Goal: Navigation & Orientation: Find specific page/section

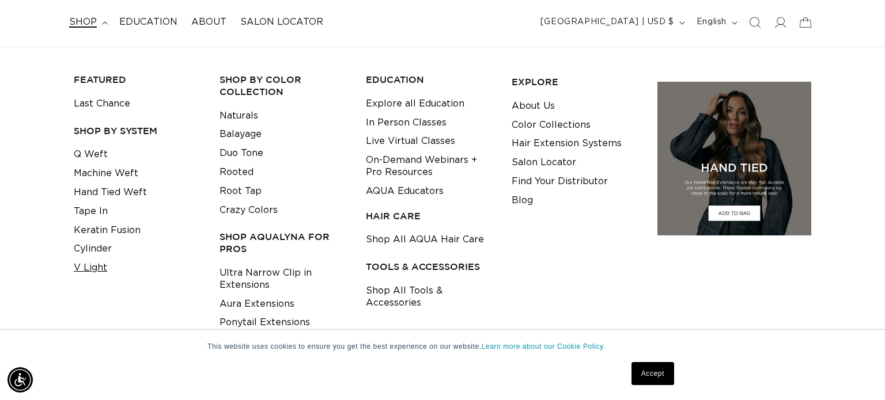
scroll to position [0, 1606]
click at [92, 271] on link "V Light" at bounding box center [90, 268] width 33 height 19
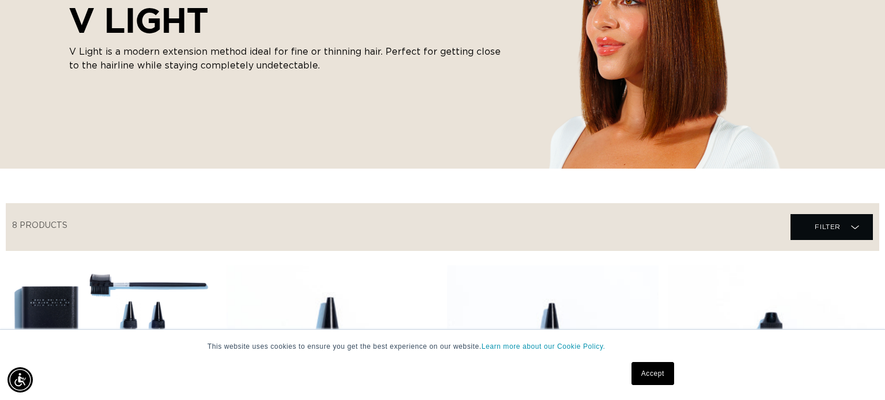
scroll to position [0, 803]
click at [646, 369] on link "Accept" at bounding box center [652, 373] width 43 height 23
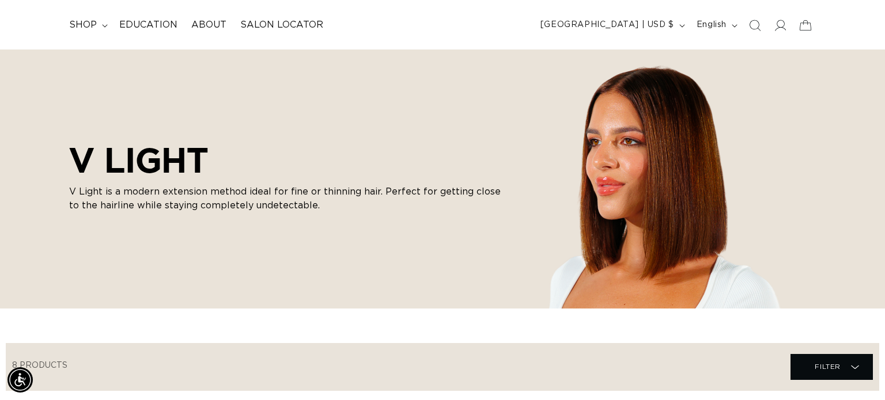
scroll to position [0, 0]
drag, startPoint x: 99, startPoint y: 23, endPoint x: 124, endPoint y: 50, distance: 36.7
click at [99, 24] on summary "shop" at bounding box center [87, 25] width 50 height 26
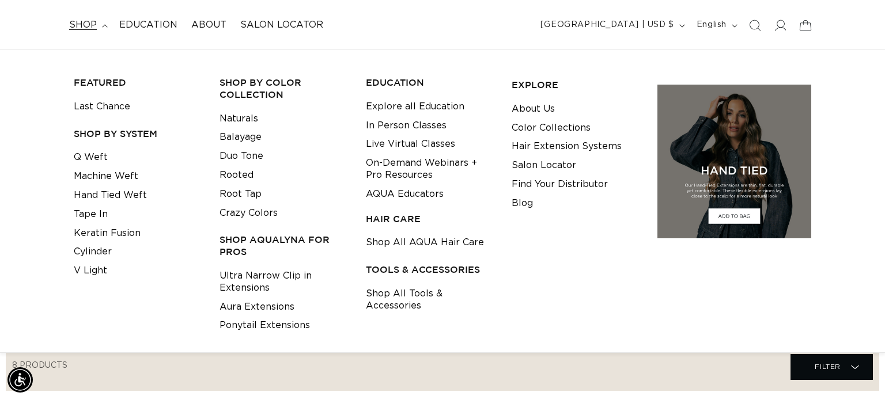
scroll to position [0, 1606]
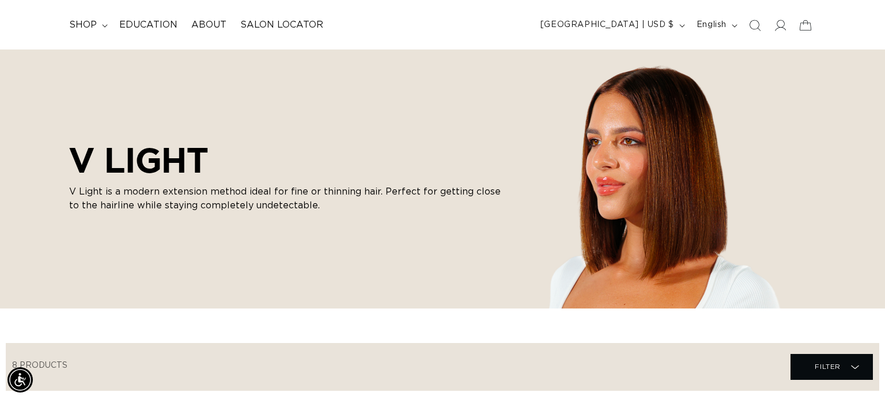
click at [221, 384] on div "Filter Filter Filter Filter 8 products Close Class Type single certification (1…" at bounding box center [442, 367] width 873 height 48
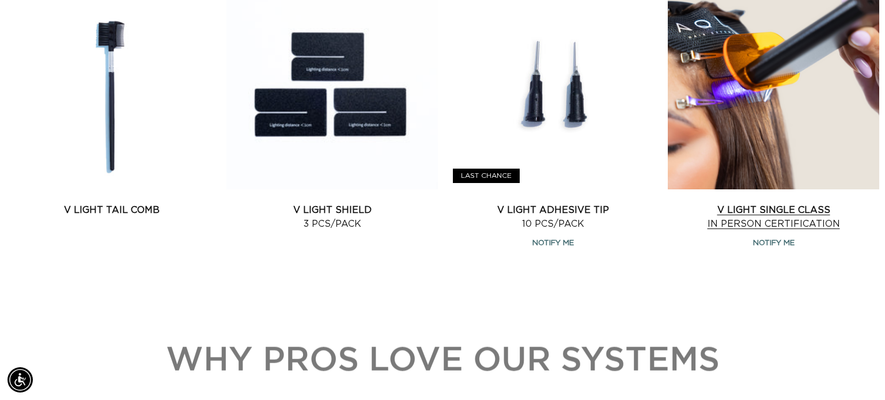
scroll to position [765, 0]
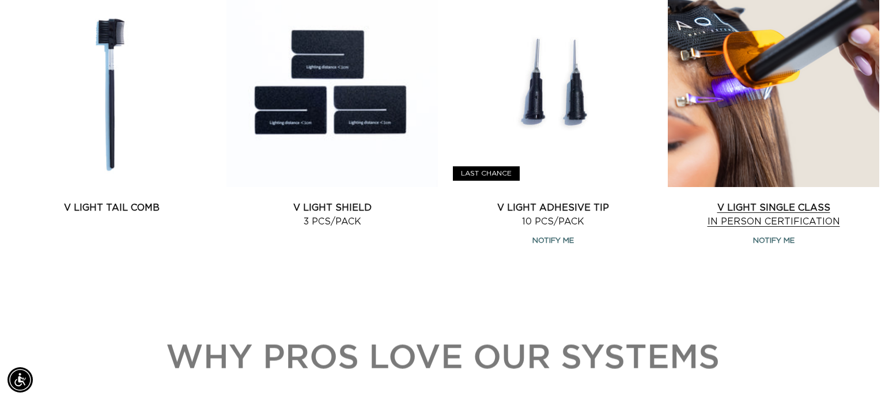
click at [796, 201] on link "V Light Single Class In Person Certification" at bounding box center [773, 215] width 211 height 28
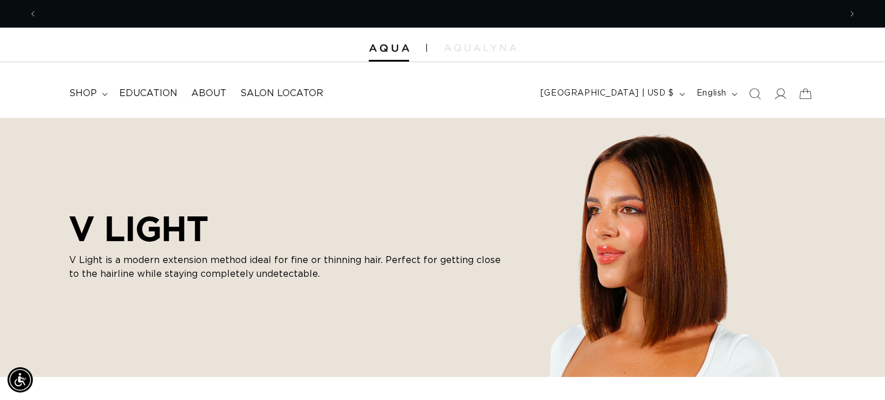
scroll to position [0, 1606]
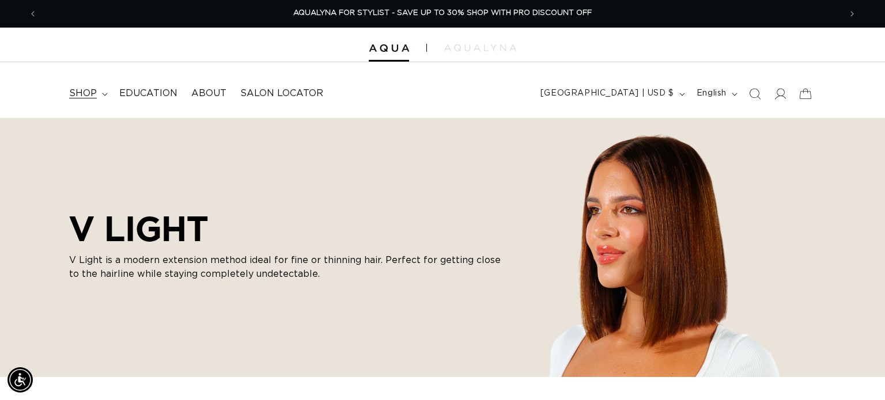
click at [84, 95] on span "shop" at bounding box center [83, 94] width 28 height 12
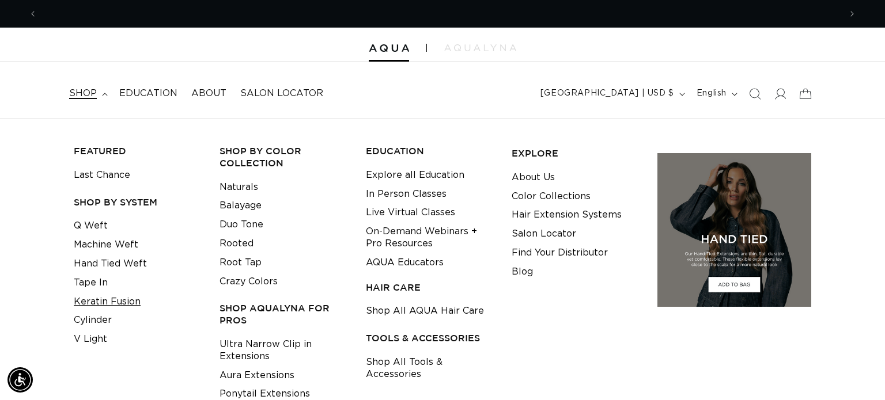
scroll to position [0, 0]
click at [92, 277] on link "Tape In" at bounding box center [91, 283] width 34 height 19
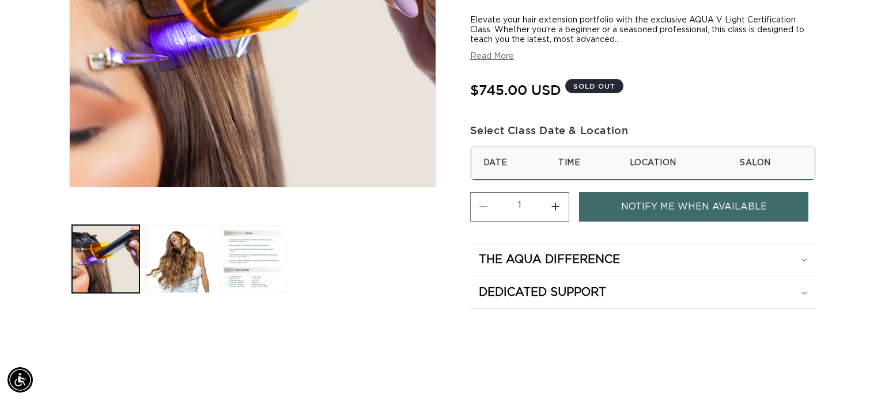
scroll to position [275, 0]
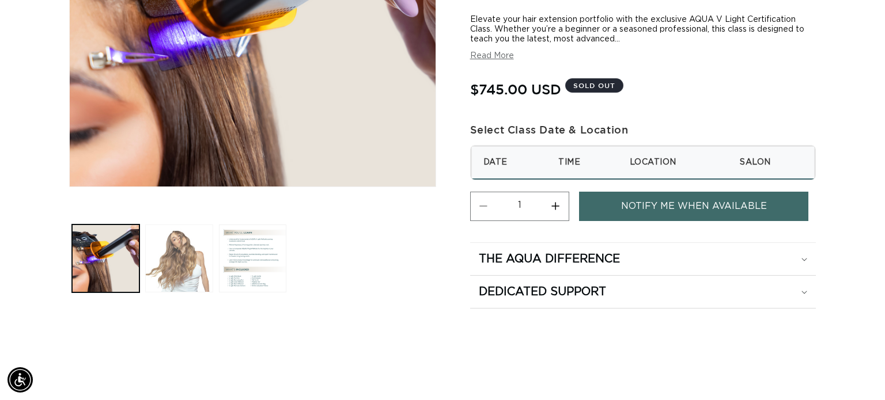
click at [204, 248] on button "Load image 2 in gallery view" at bounding box center [178, 258] width 67 height 67
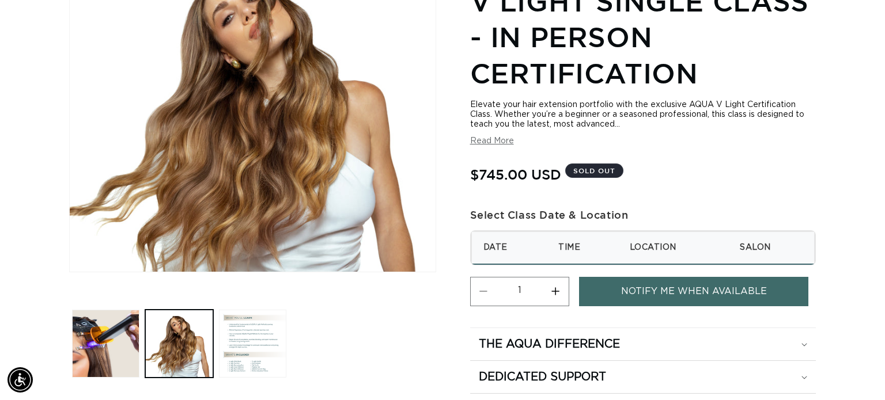
scroll to position [122, 0]
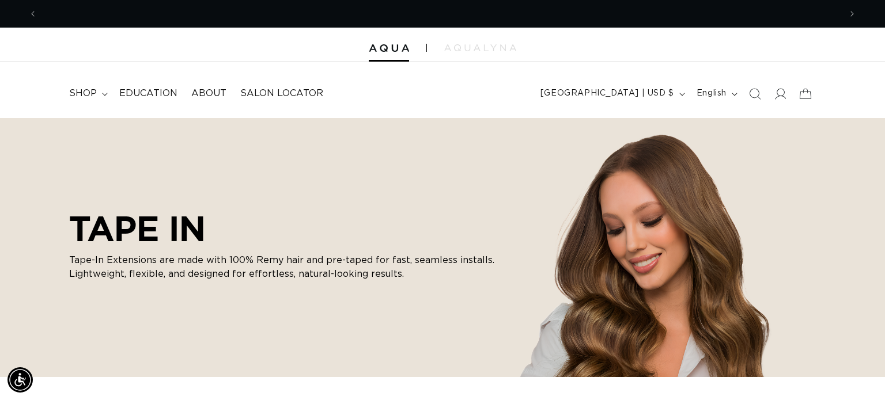
scroll to position [0, 1606]
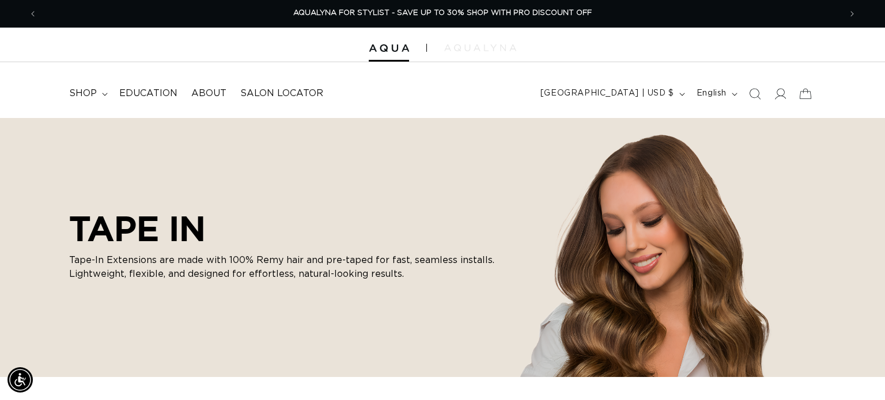
click at [507, 46] on img at bounding box center [480, 47] width 72 height 7
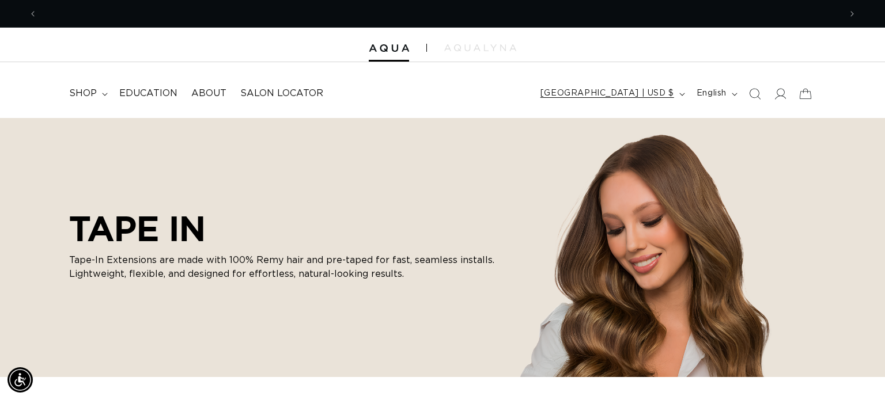
scroll to position [0, 803]
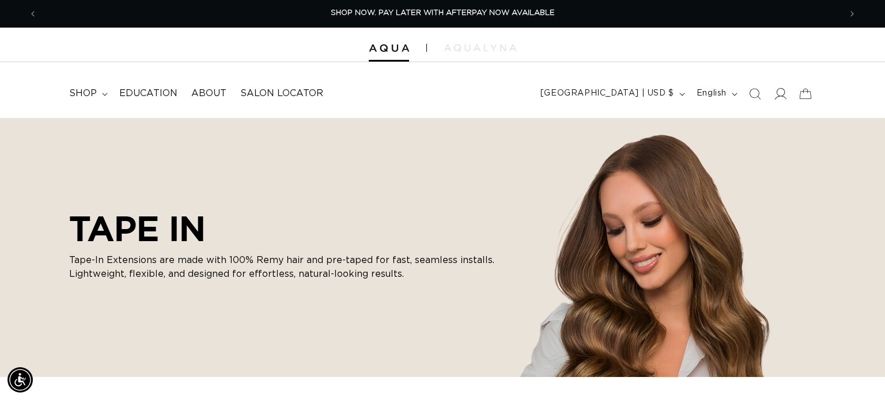
click at [780, 91] on icon at bounding box center [780, 94] width 12 height 12
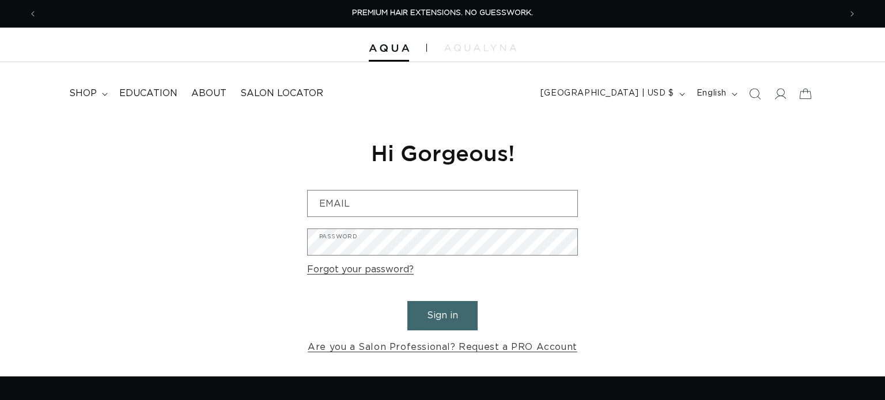
click at [499, 203] on input "Email" at bounding box center [443, 204] width 270 height 26
click at [494, 211] on input "Email" at bounding box center [443, 204] width 270 height 26
click at [370, 203] on input "Email" at bounding box center [443, 204] width 270 height 26
